Goal: Communication & Community: Connect with others

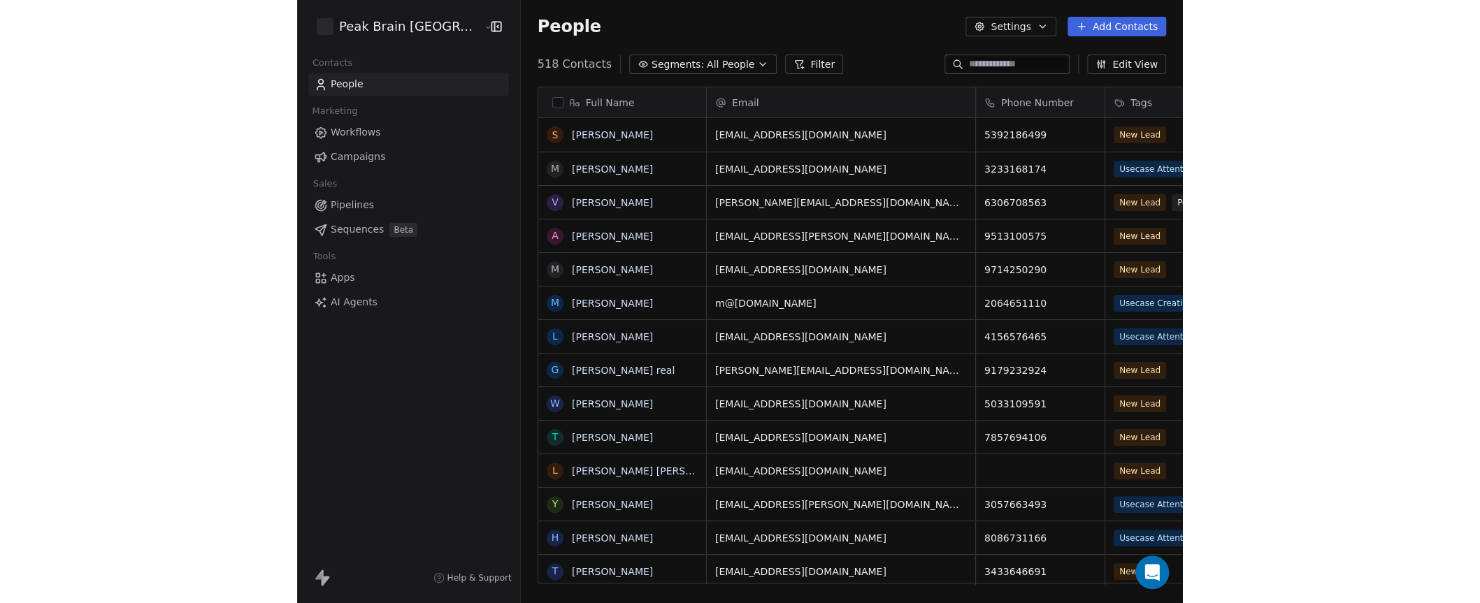
scroll to position [530, 696]
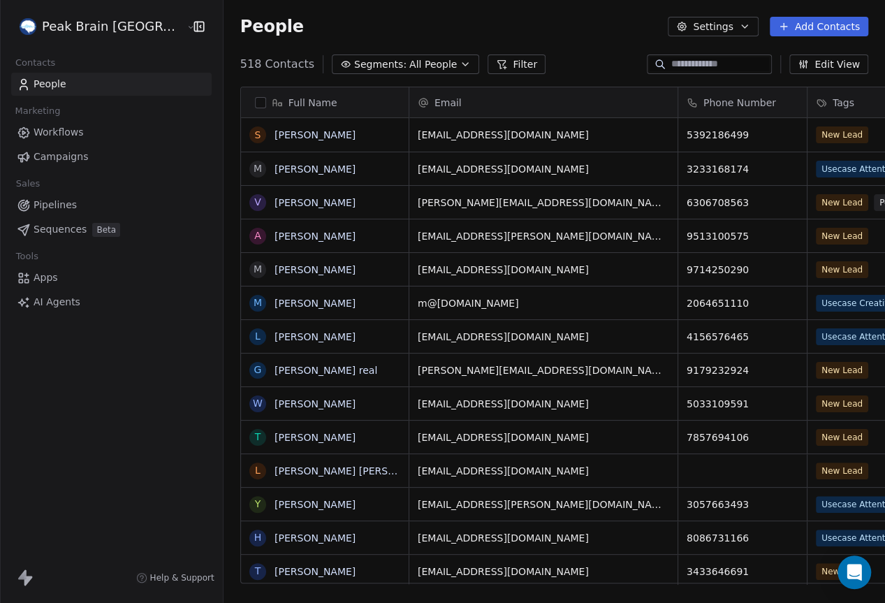
click at [40, 205] on span "Pipelines" at bounding box center [55, 205] width 43 height 15
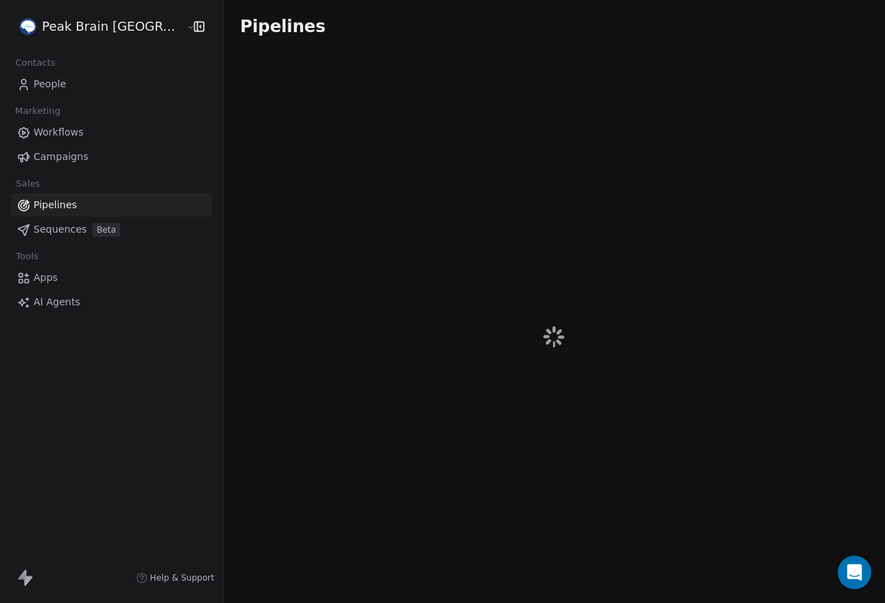
click at [40, 205] on span "Pipelines" at bounding box center [55, 205] width 43 height 15
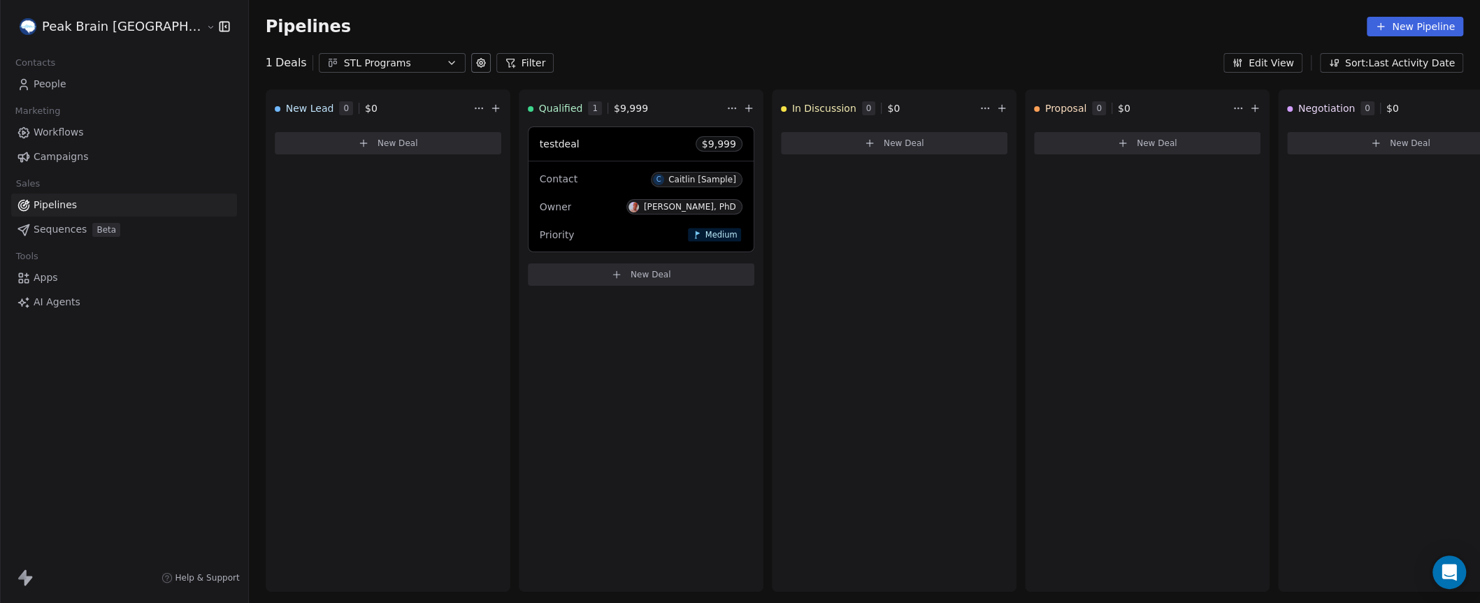
click at [885, 27] on div "Pipelines New Pipeline" at bounding box center [864, 27] width 1197 height 20
click at [45, 77] on span "People" at bounding box center [50, 84] width 33 height 15
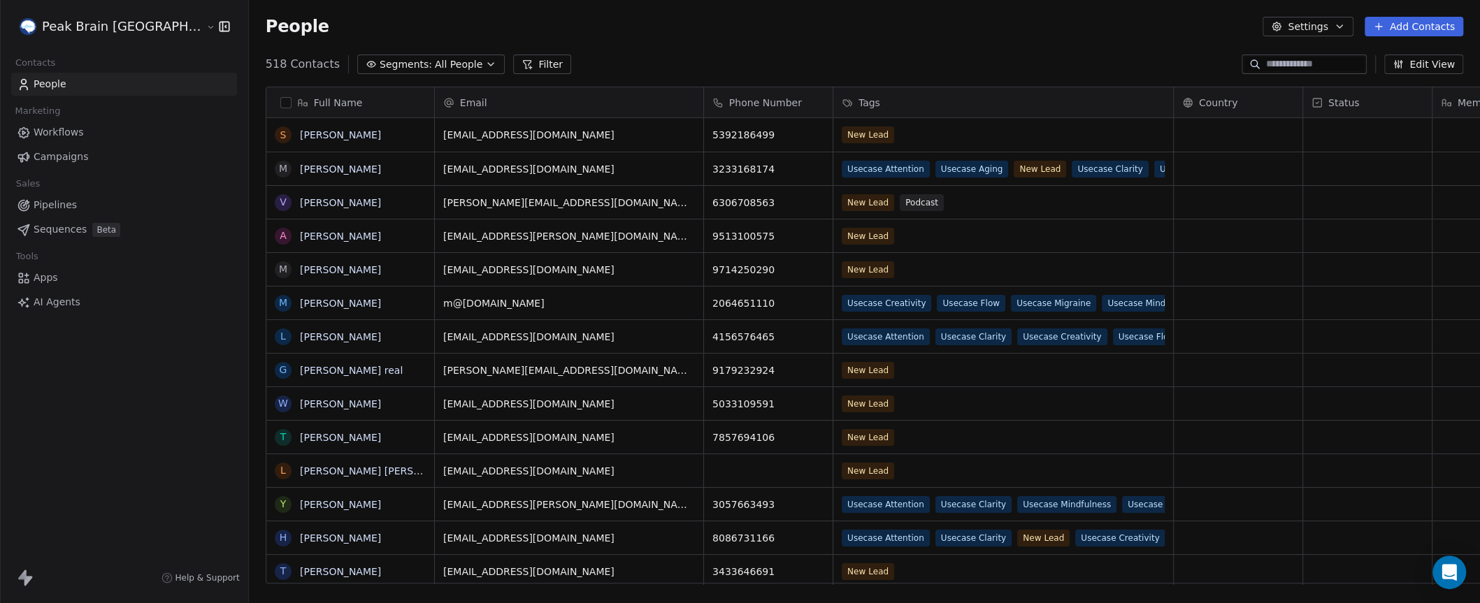
scroll to position [530, 1290]
click at [300, 132] on link "[PERSON_NAME]" at bounding box center [340, 134] width 81 height 11
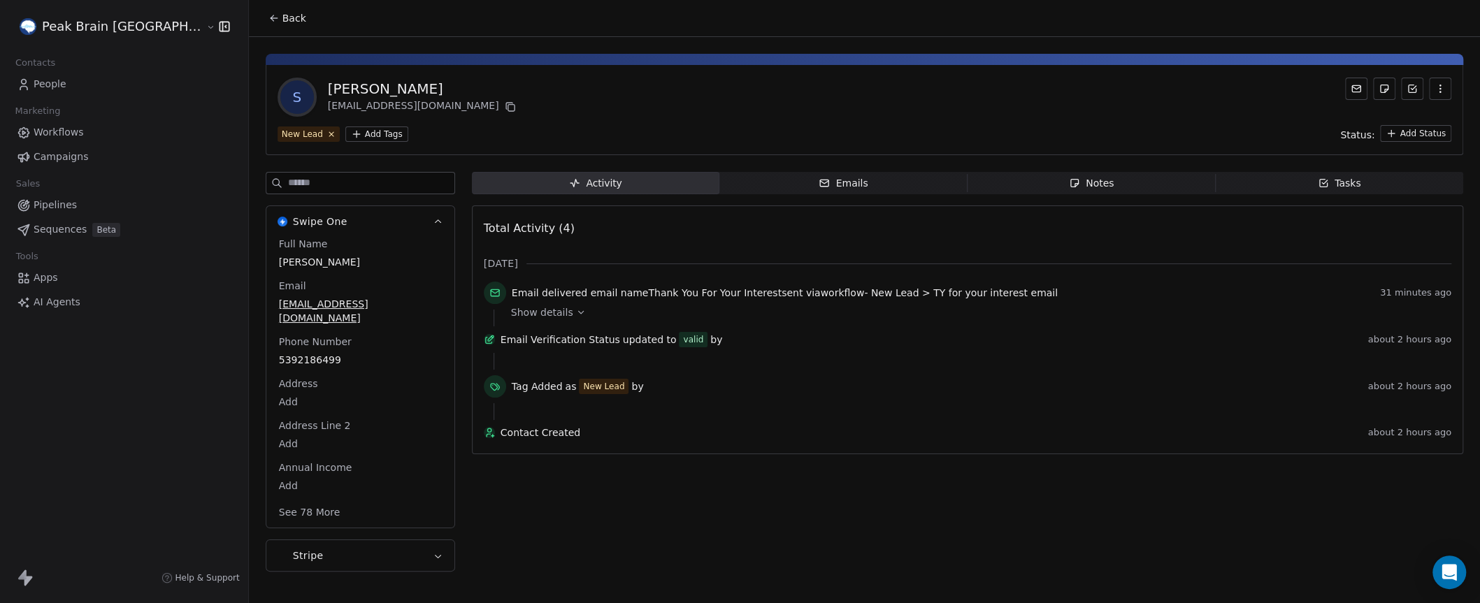
click at [885, 96] on button at bounding box center [1356, 89] width 22 height 22
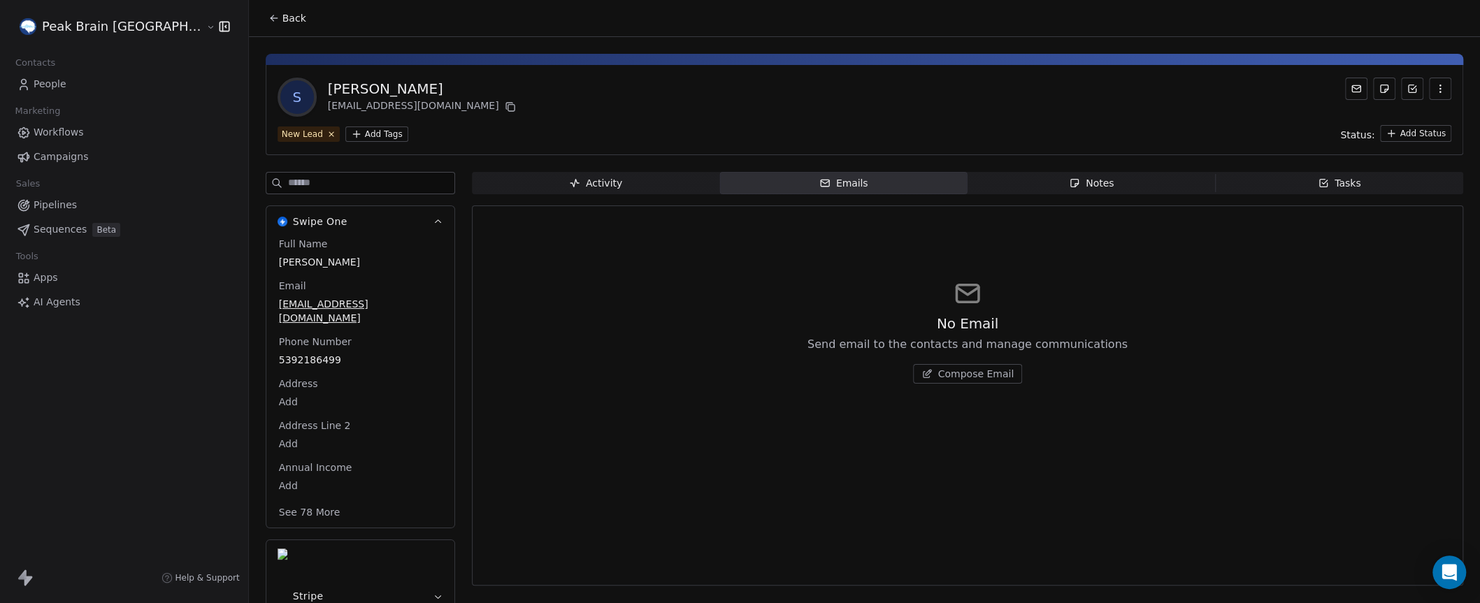
click at [885, 91] on icon at bounding box center [1355, 88] width 11 height 11
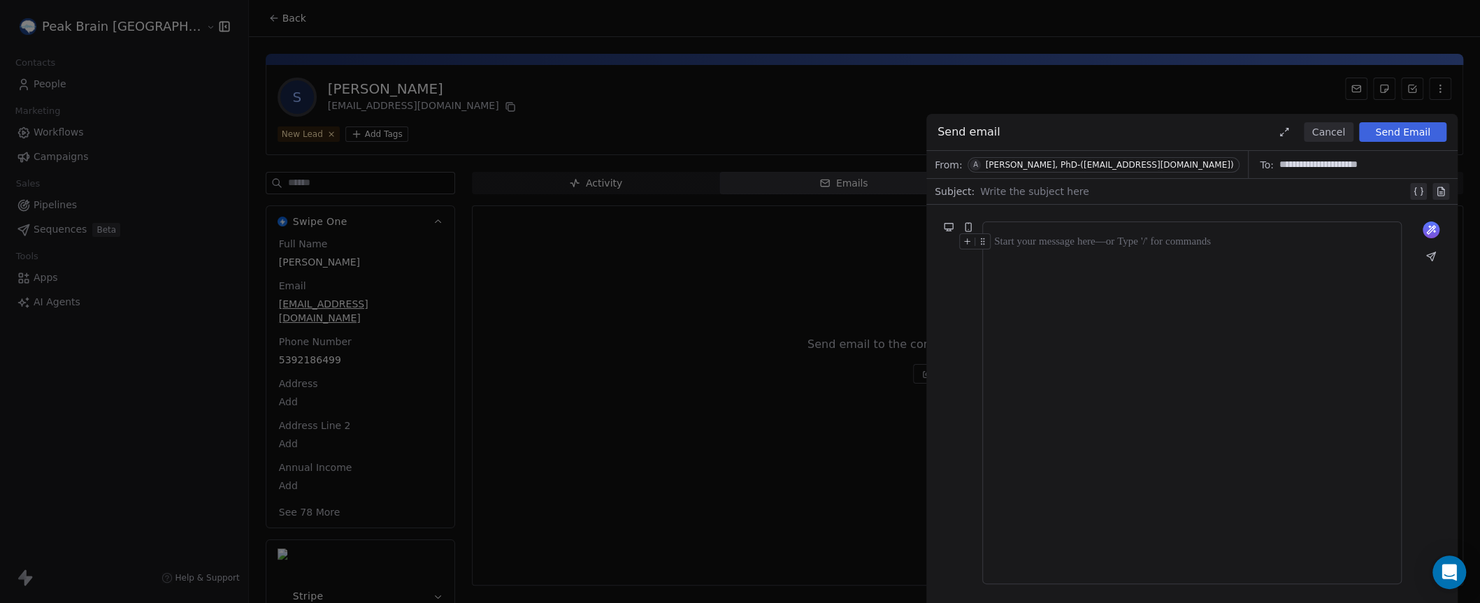
click at [684, 352] on div "**********" at bounding box center [740, 301] width 1480 height 603
click at [885, 130] on button "Cancel" at bounding box center [1328, 132] width 50 height 20
